Goal: Information Seeking & Learning: Find specific fact

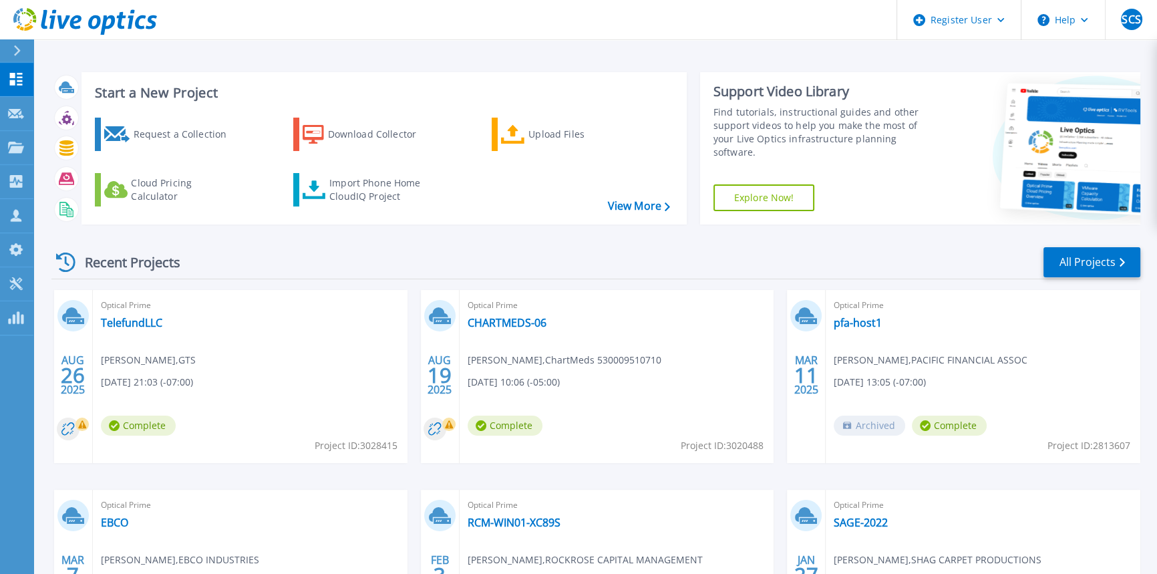
scroll to position [1, 0]
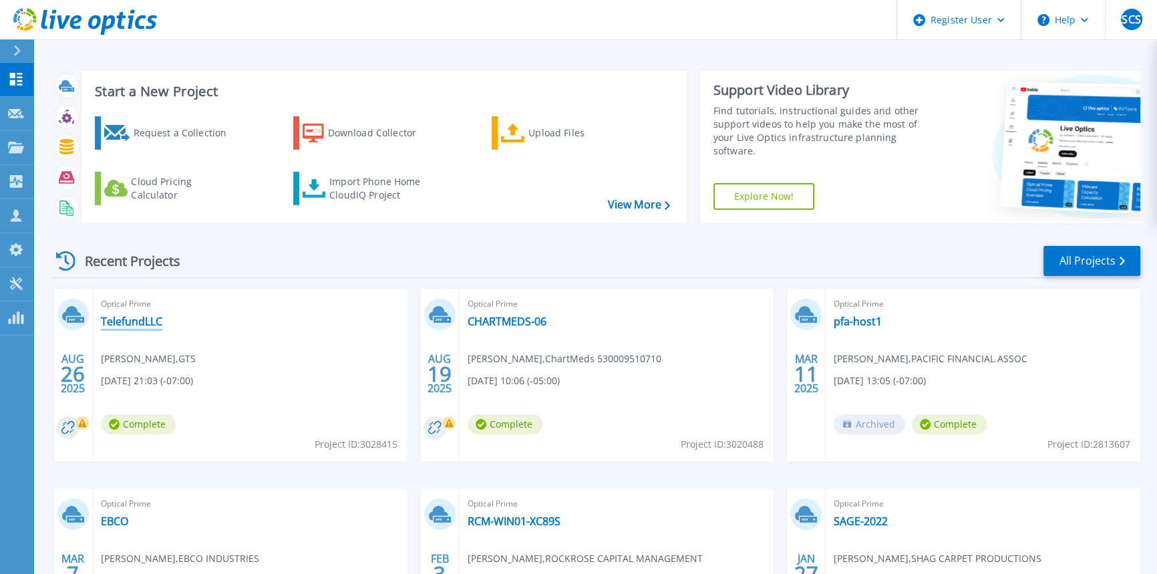
click at [140, 319] on link "TelefundLLC" at bounding box center [131, 321] width 61 height 13
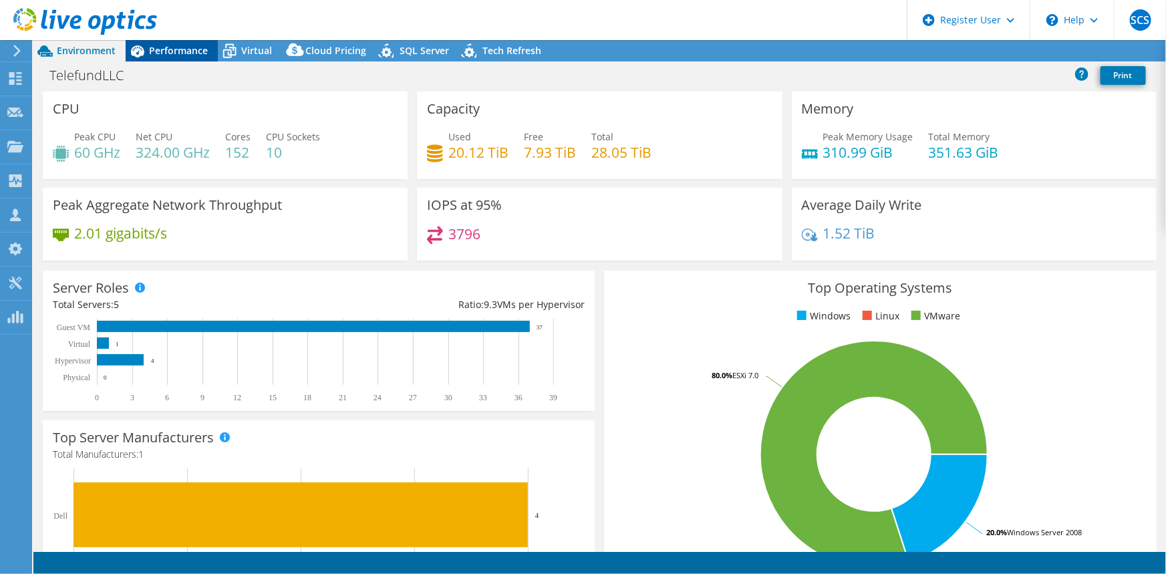
select select "USD"
click at [167, 50] on span "Performance" at bounding box center [178, 50] width 59 height 13
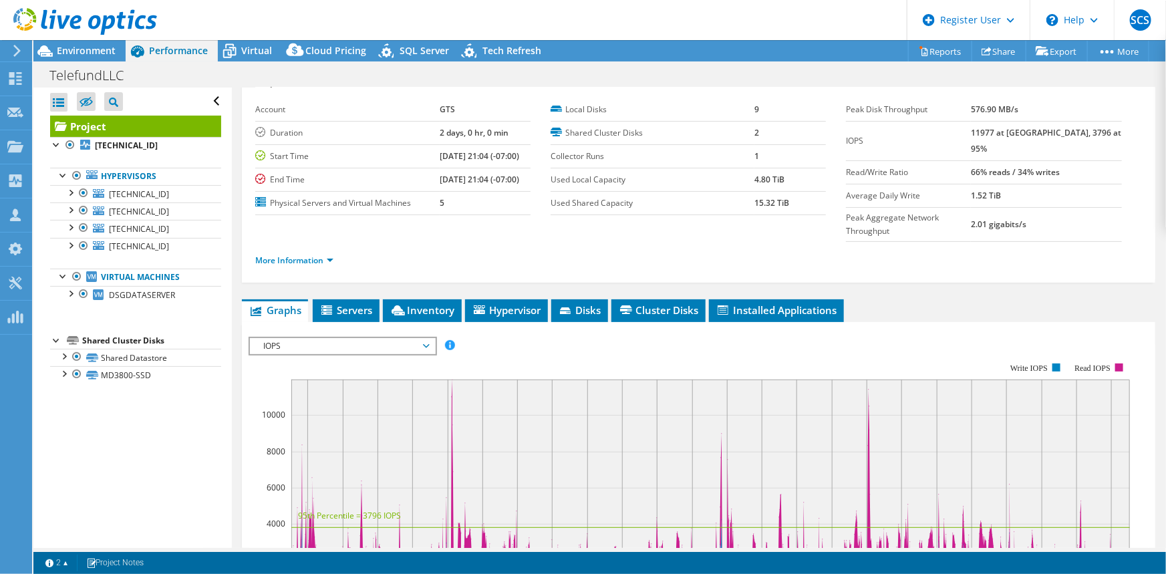
scroll to position [47, 0]
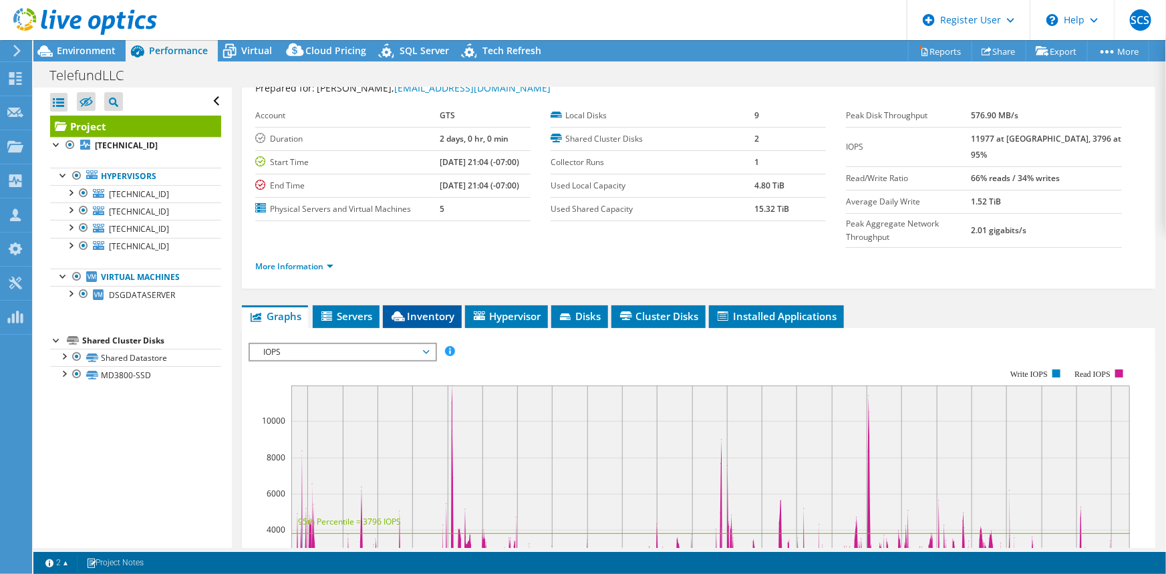
click at [413, 305] on li "Inventory" at bounding box center [422, 316] width 79 height 23
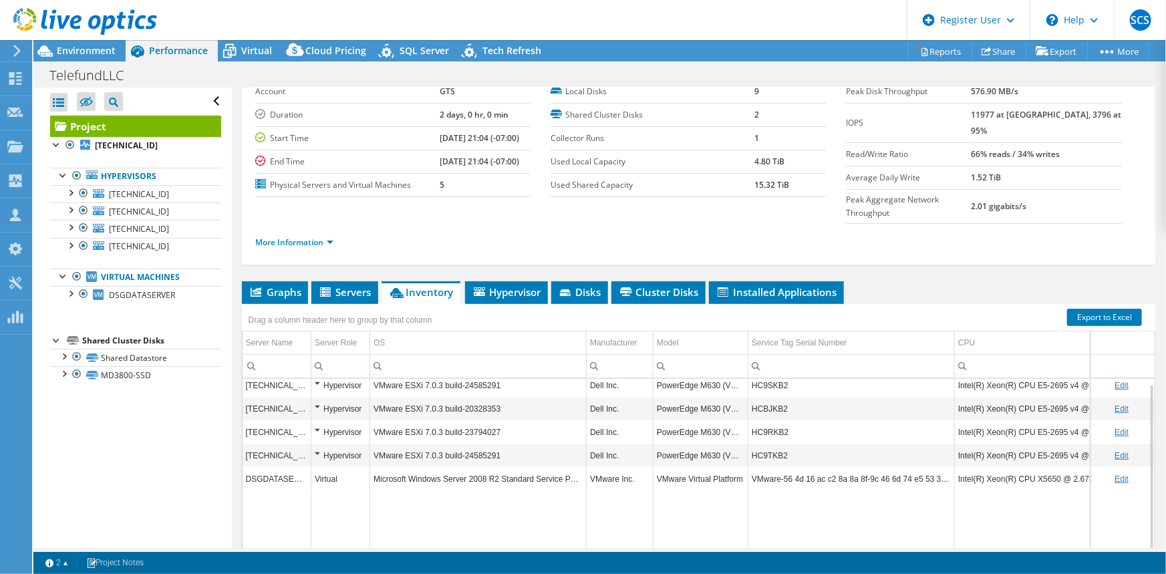
scroll to position [71, 0]
click at [768, 373] on td "HC9SKB2" at bounding box center [851, 384] width 206 height 23
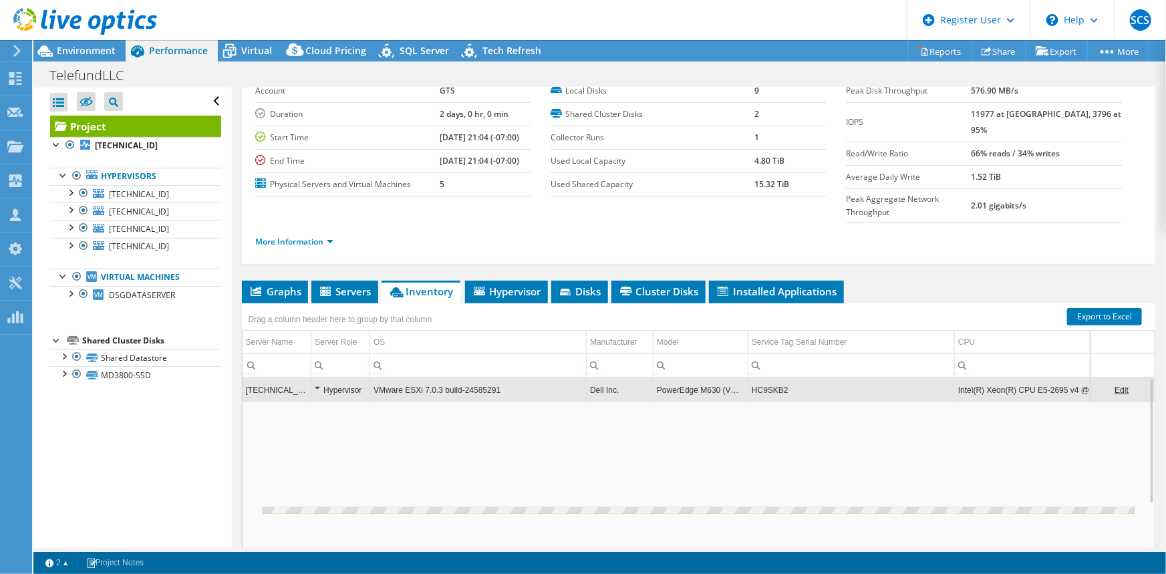
click at [768, 378] on td "HC9SKB2" at bounding box center [851, 389] width 206 height 23
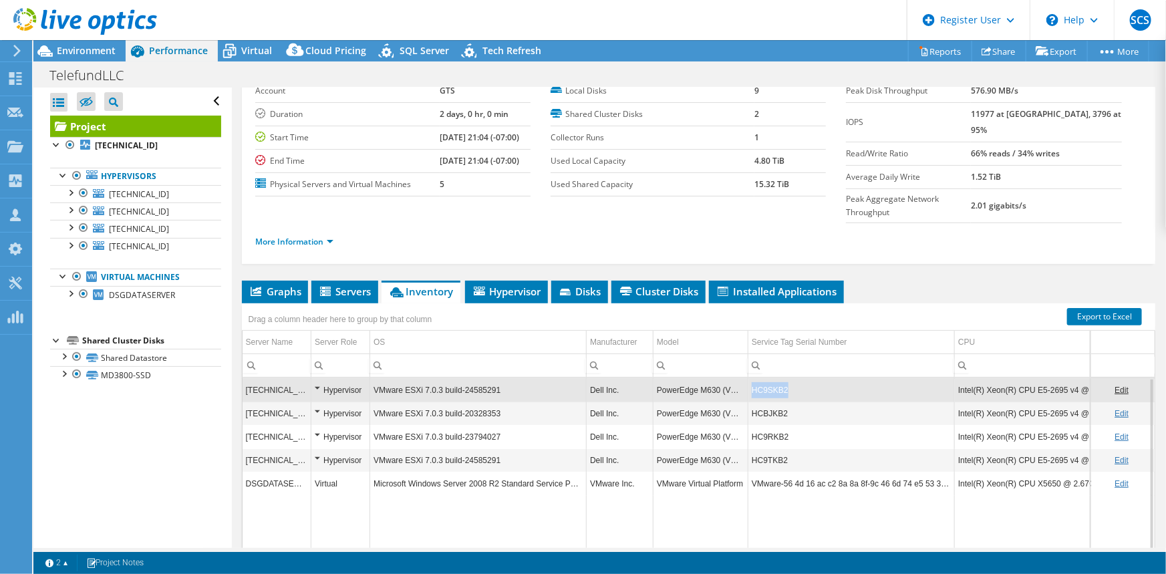
copy td "HC9SKB2"
drag, startPoint x: 748, startPoint y: 357, endPoint x: 784, endPoint y: 361, distance: 36.2
click at [784, 378] on td "HC9SKB2" at bounding box center [851, 389] width 206 height 23
